Goal: Information Seeking & Learning: Learn about a topic

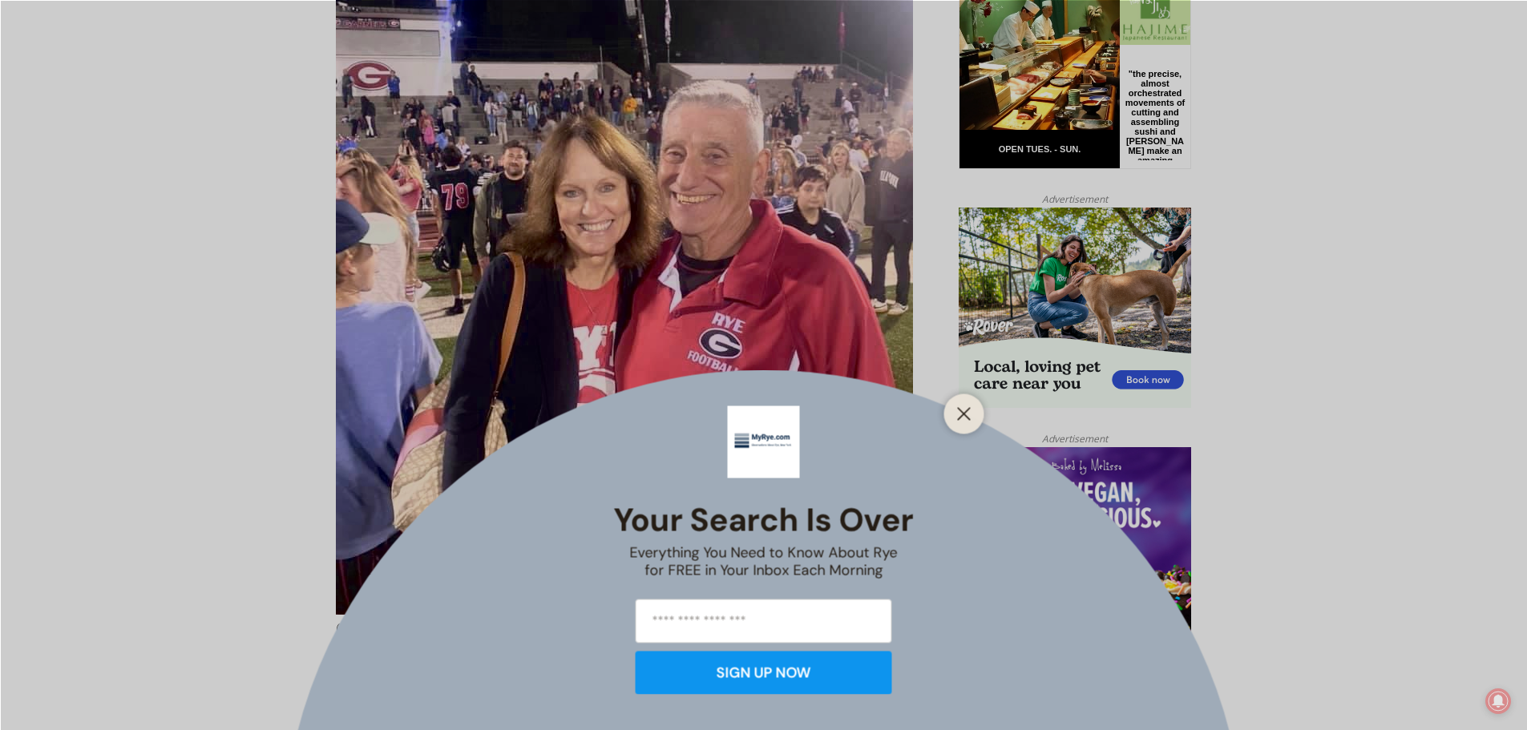
scroll to position [1010, 0]
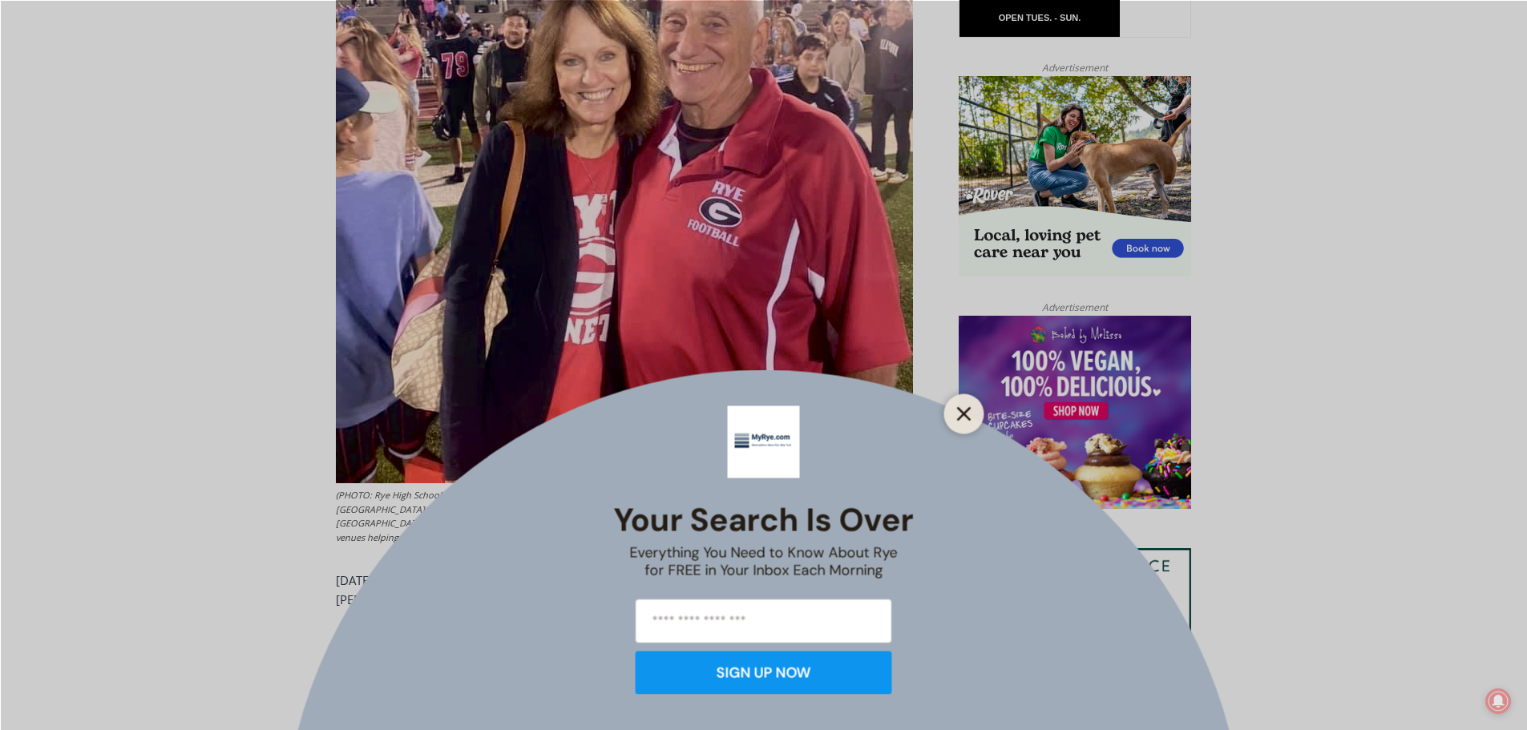
click at [954, 414] on button "Close" at bounding box center [964, 413] width 22 height 22
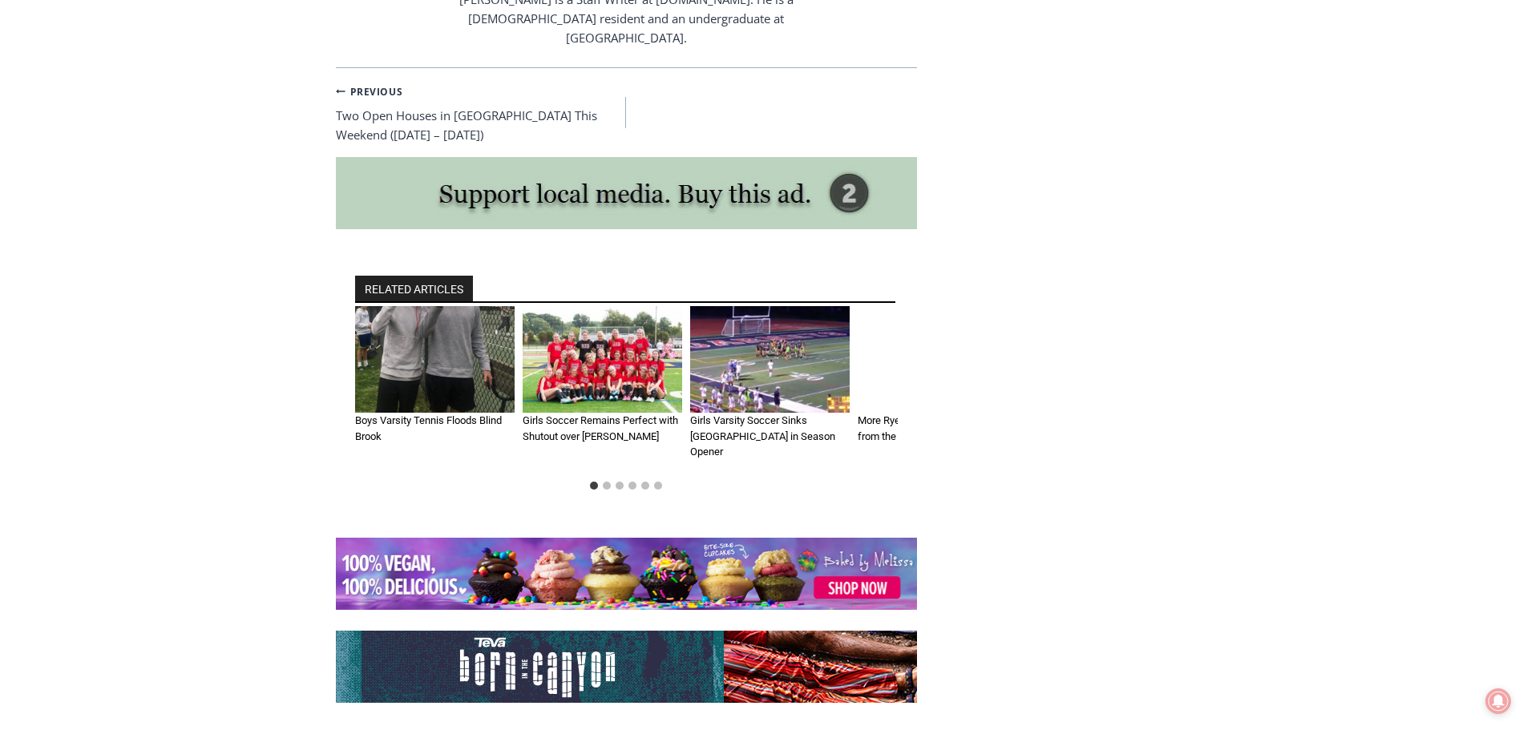
scroll to position [5820, 0]
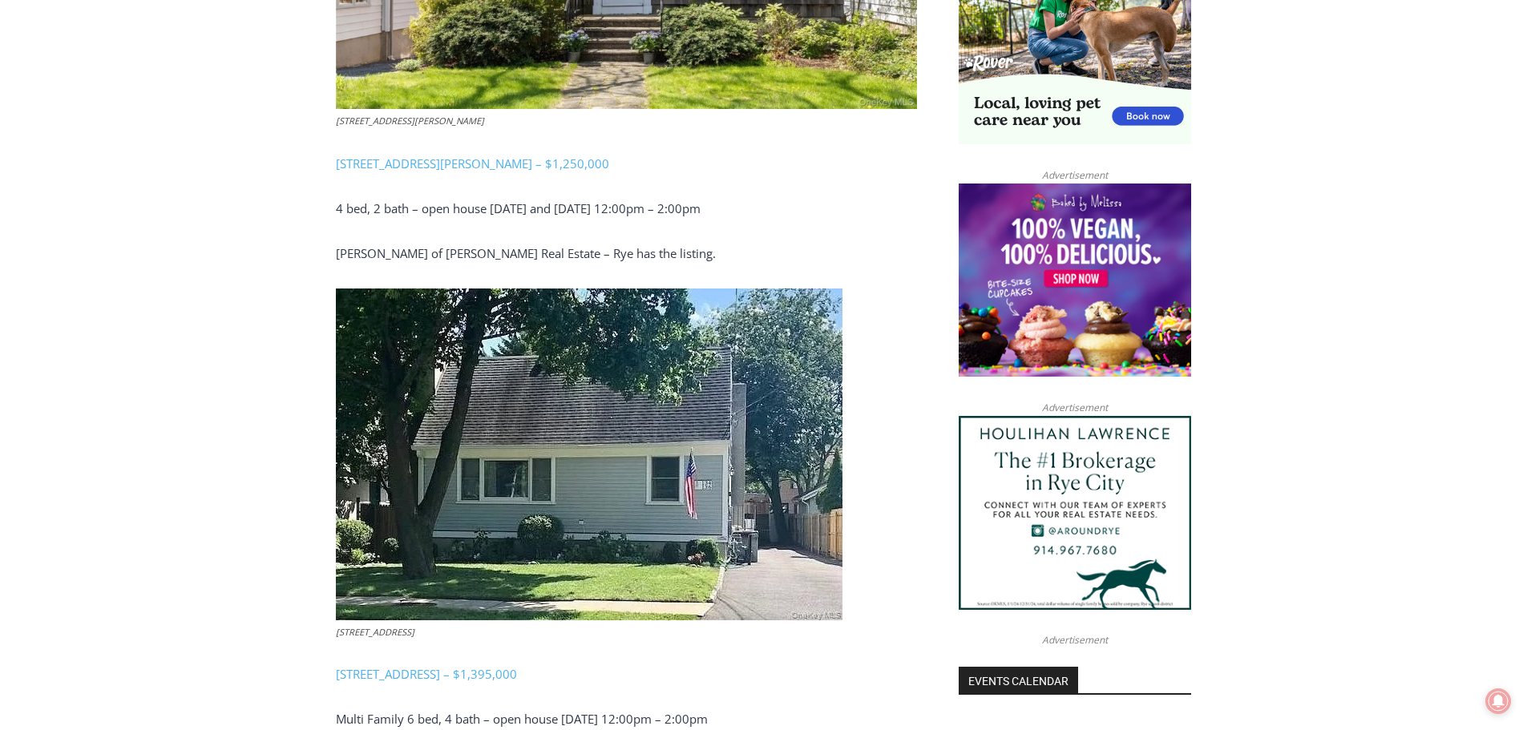
scroll to position [1170, 0]
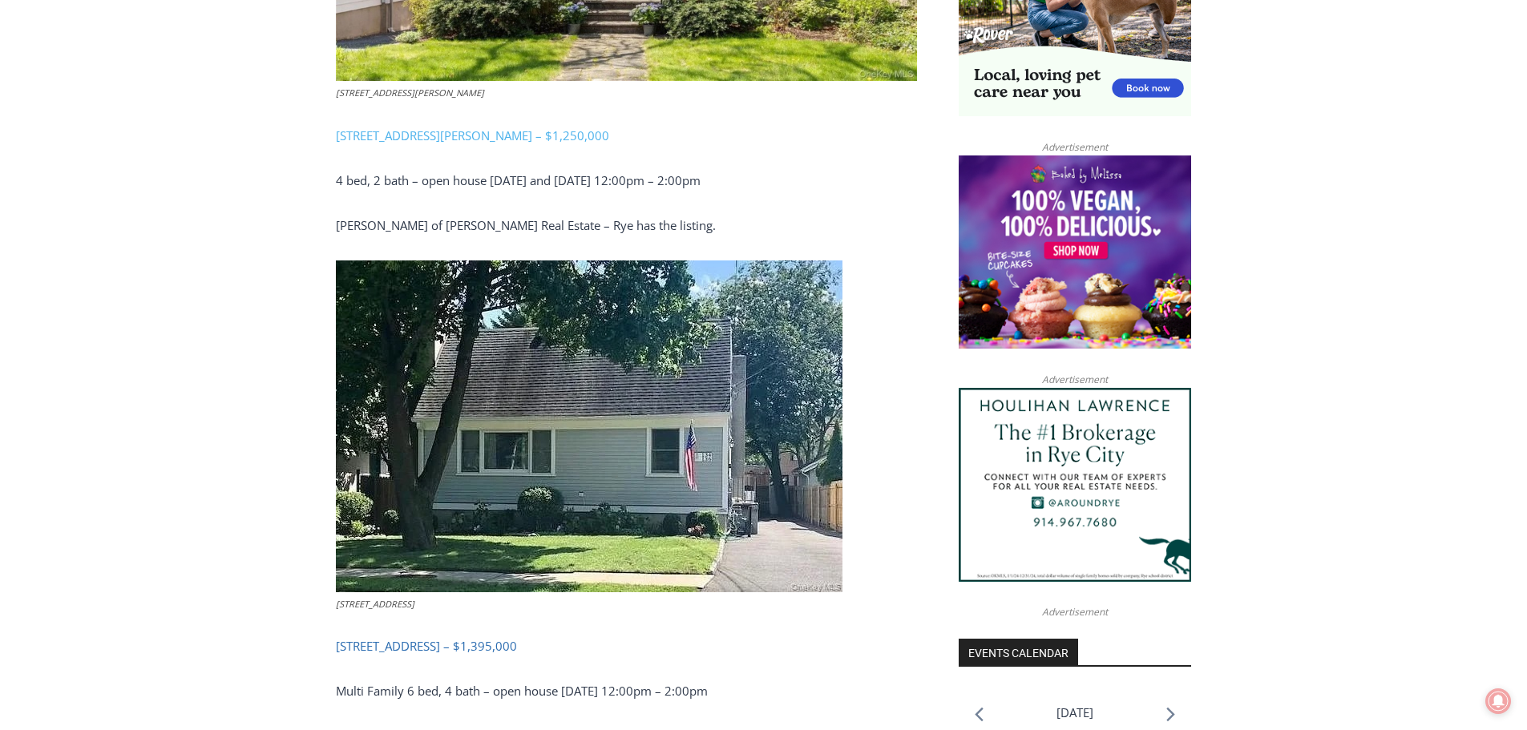
click at [451, 648] on link "134-136 Dearborn Avenue, Rye – $1,395,000" at bounding box center [426, 646] width 181 height 16
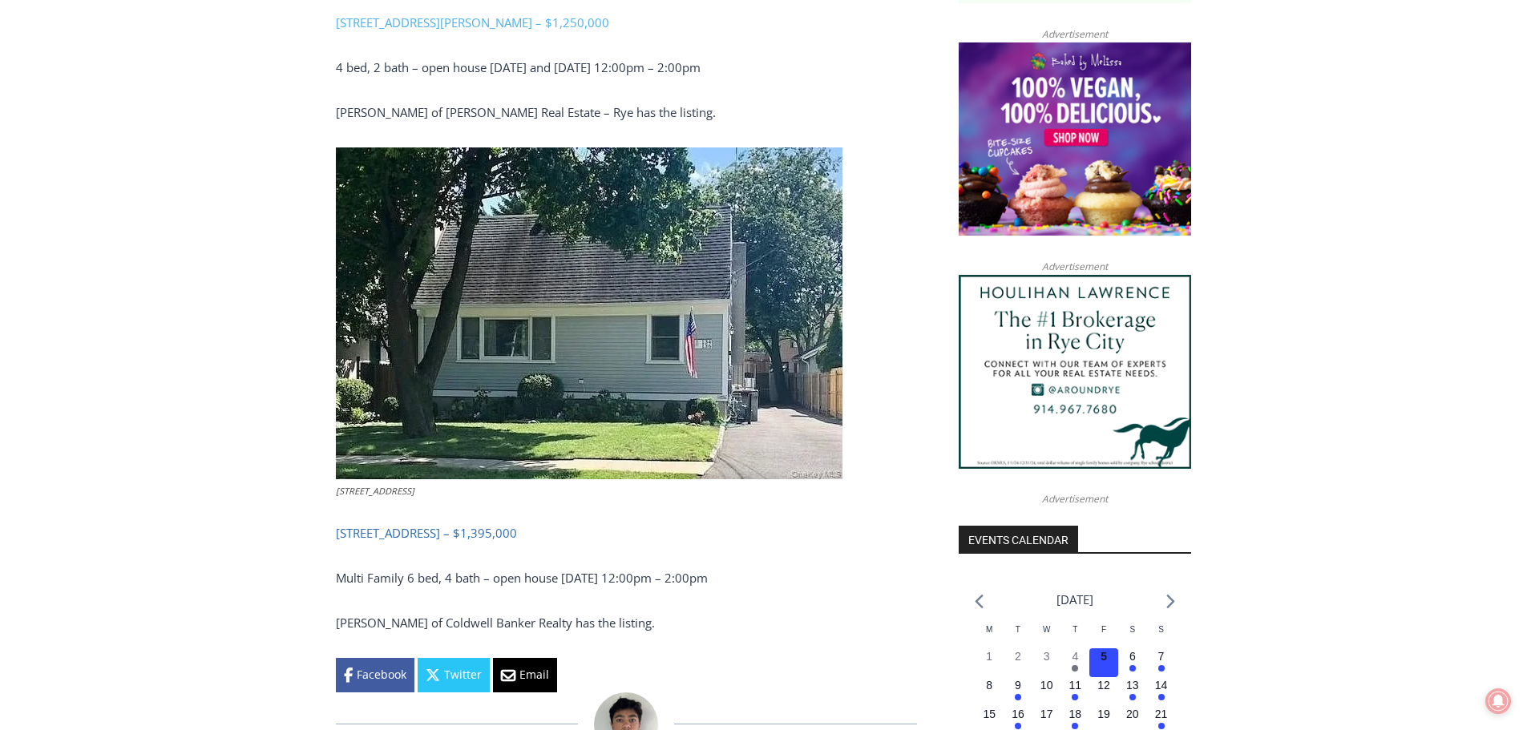
scroll to position [1491, 0]
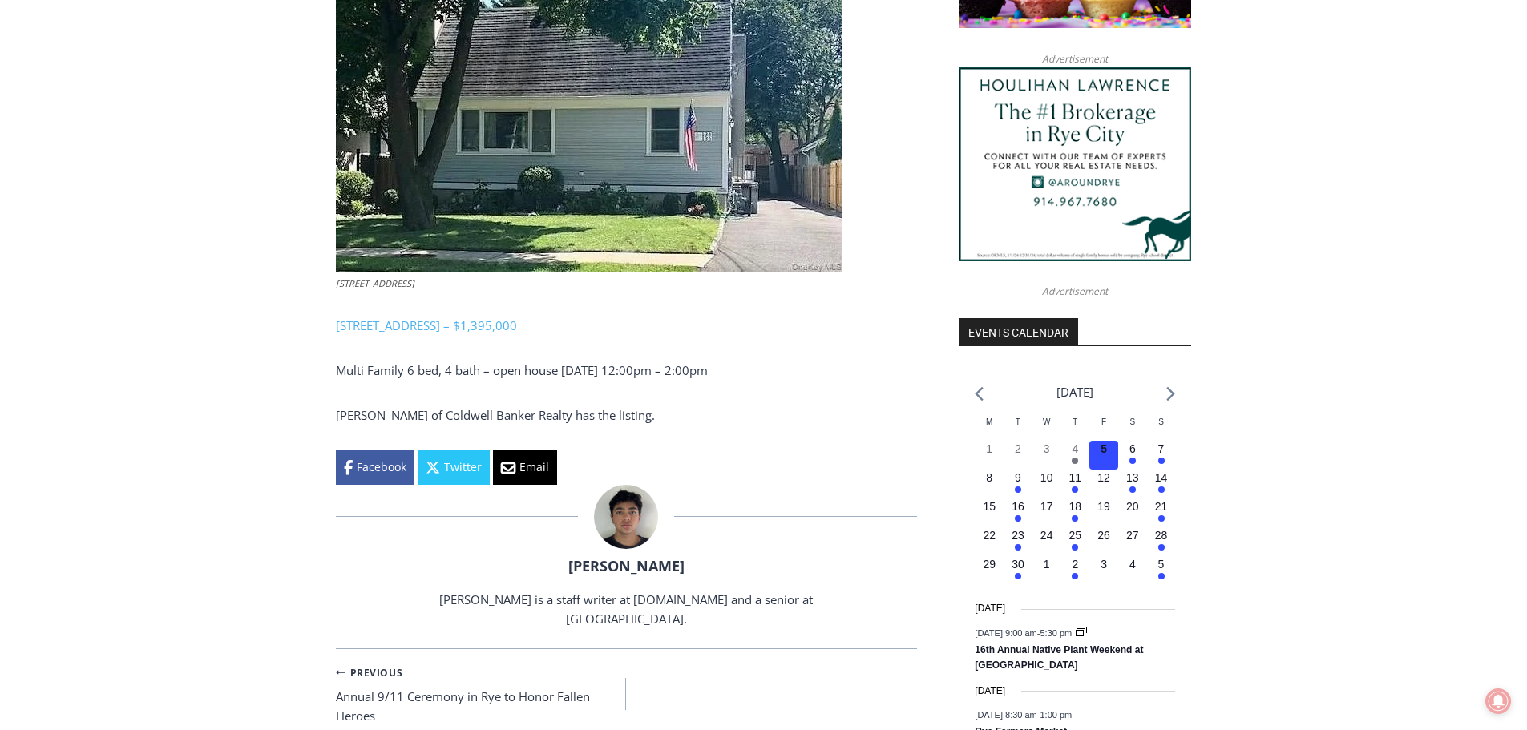
drag, startPoint x: 337, startPoint y: 278, endPoint x: 467, endPoint y: 281, distance: 129.9
click at [467, 281] on figcaption "134-136 Dearborn Avenue, Rye" at bounding box center [589, 284] width 507 height 14
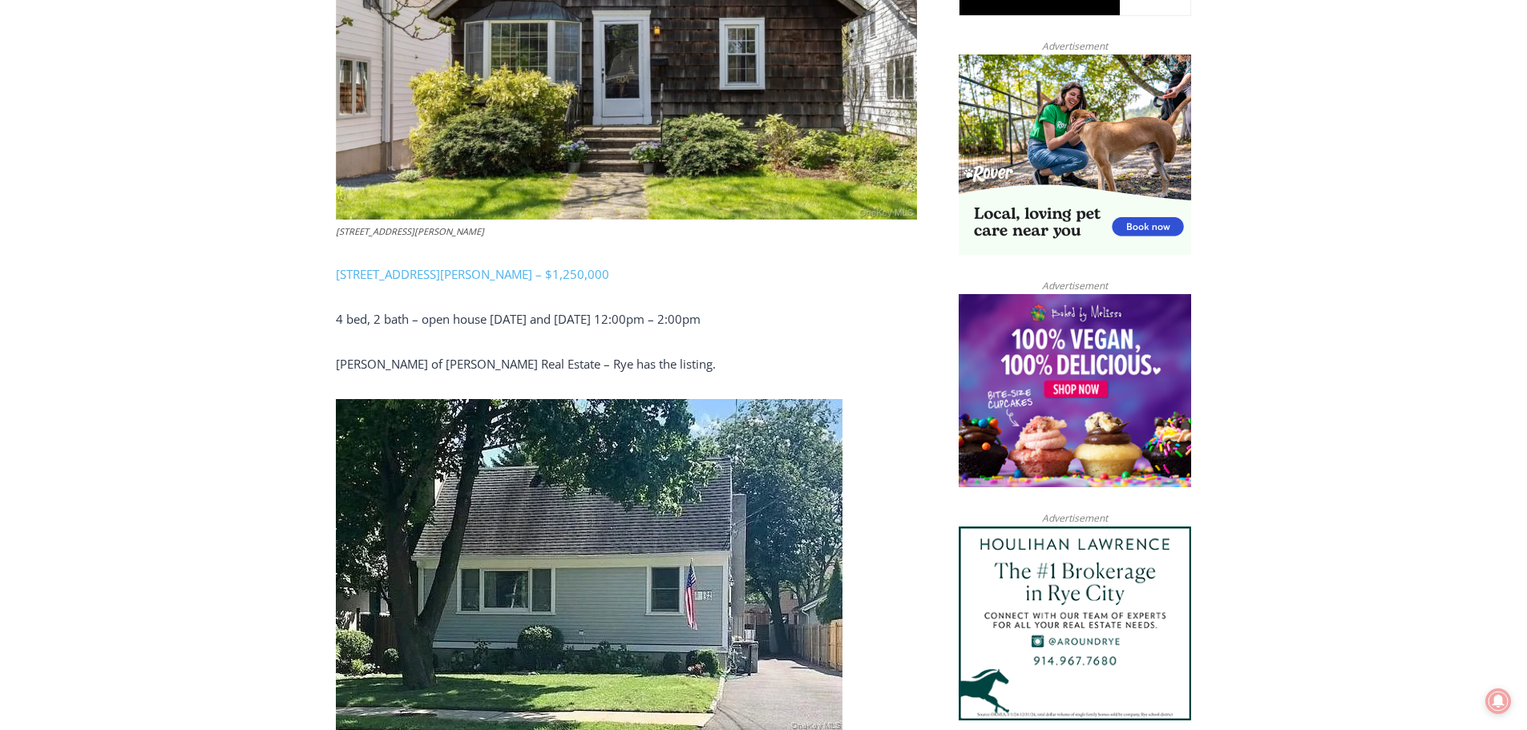
scroll to position [850, 0]
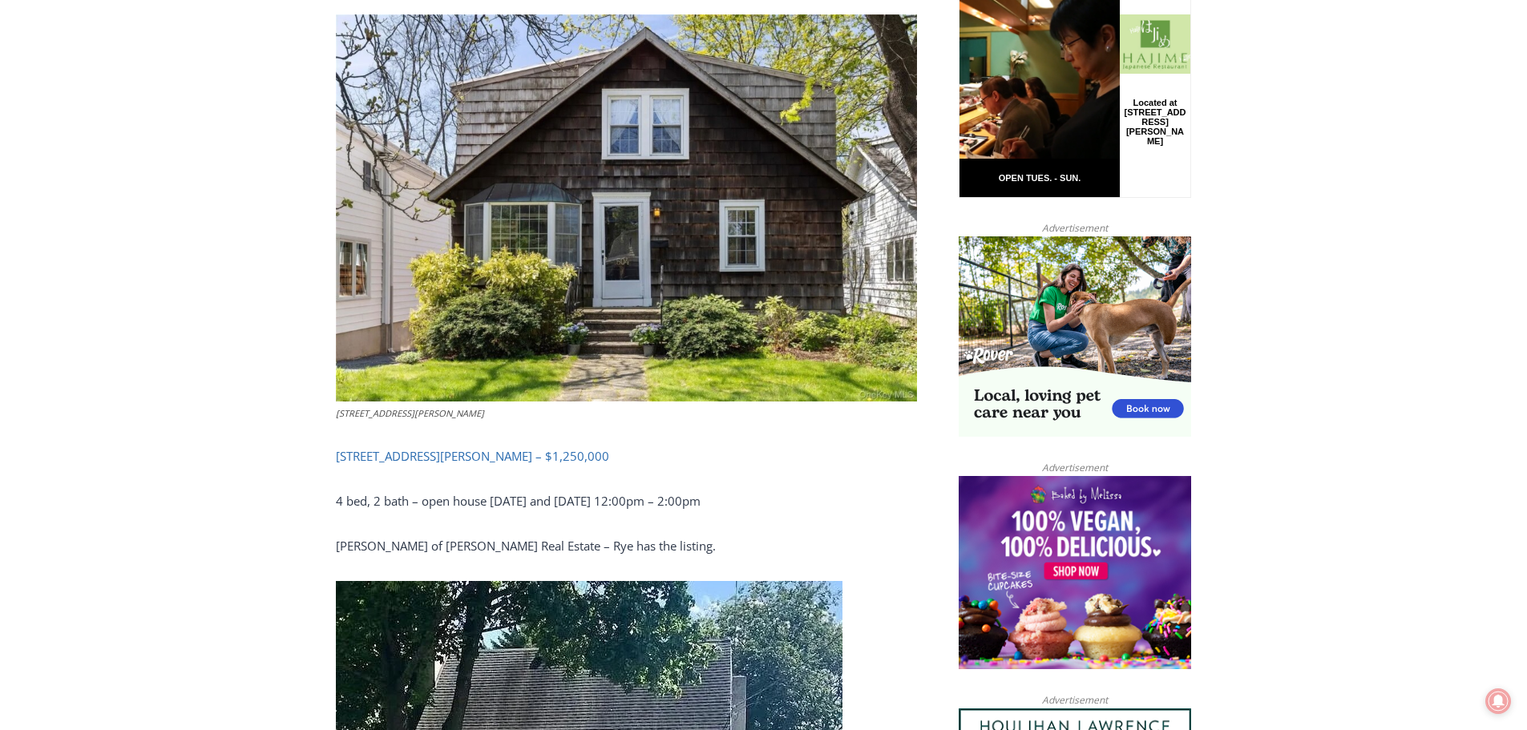
click at [442, 455] on link "504 Milton Road, Rye – $1,250,000" at bounding box center [472, 456] width 273 height 16
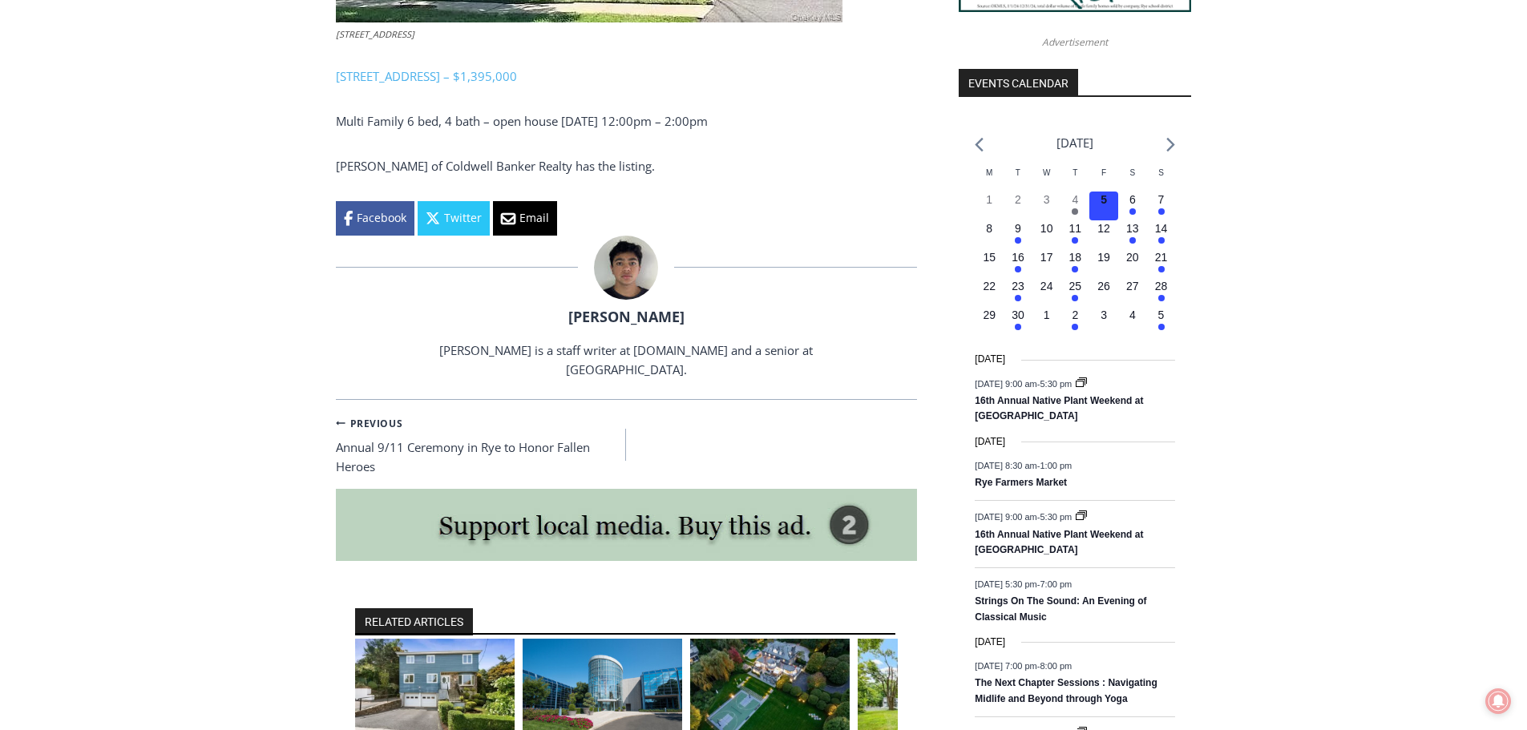
scroll to position [1892, 0]
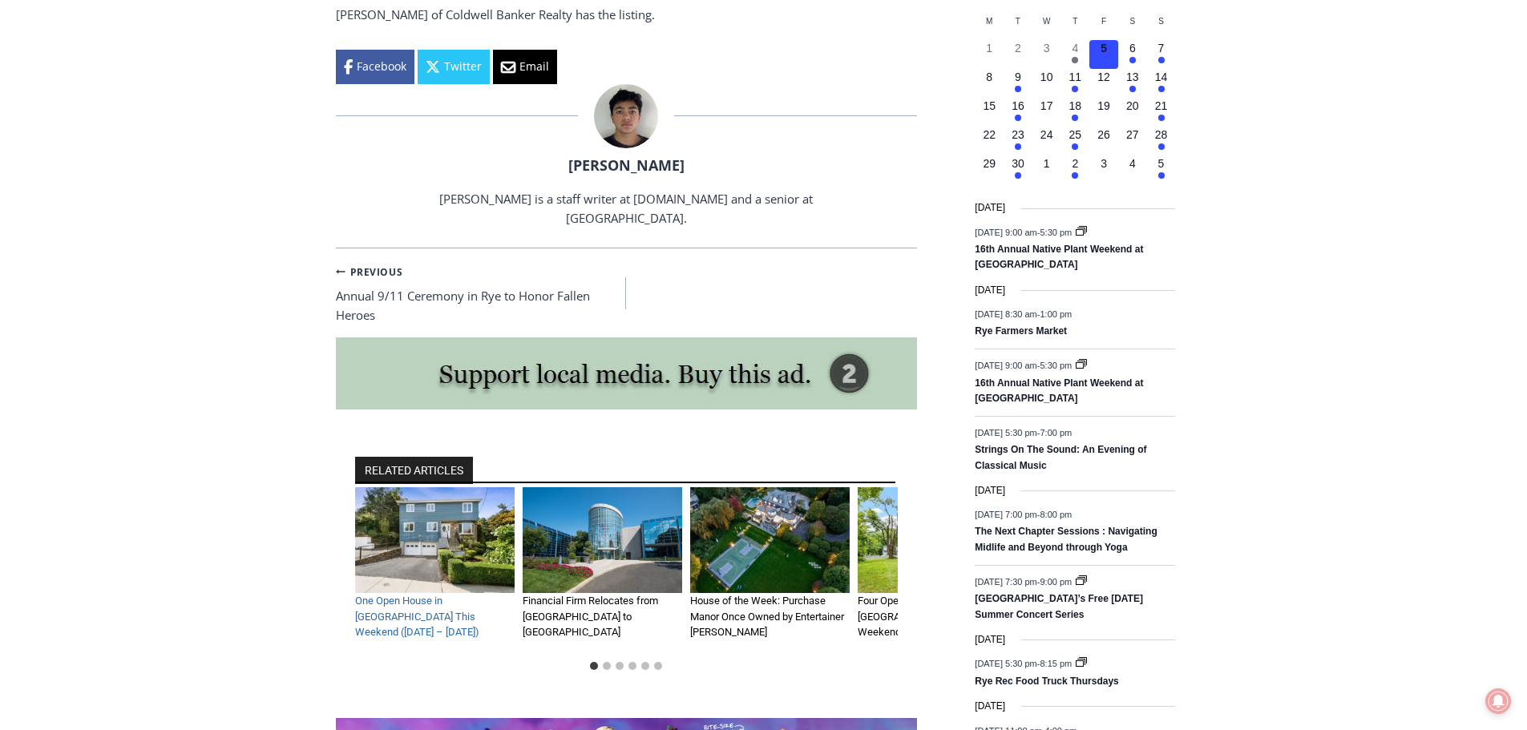
click at [445, 605] on link "One Open House in Rye This Weekend (August 24 – 25)" at bounding box center [417, 616] width 124 height 43
